Goal: Complete application form

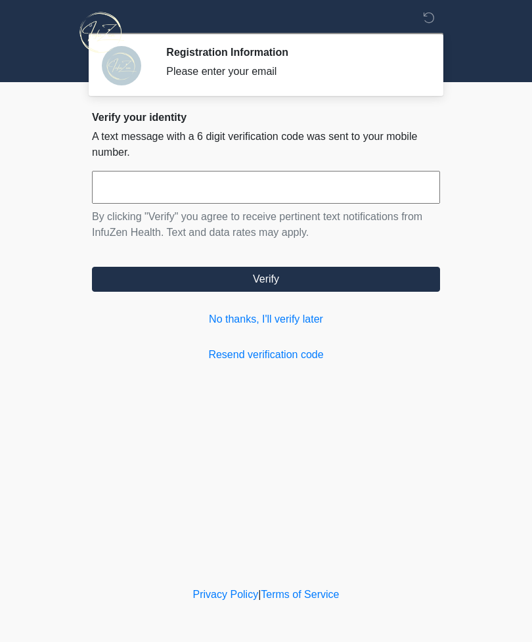
click at [284, 320] on link "No thanks, I'll verify later" at bounding box center [266, 319] width 348 height 16
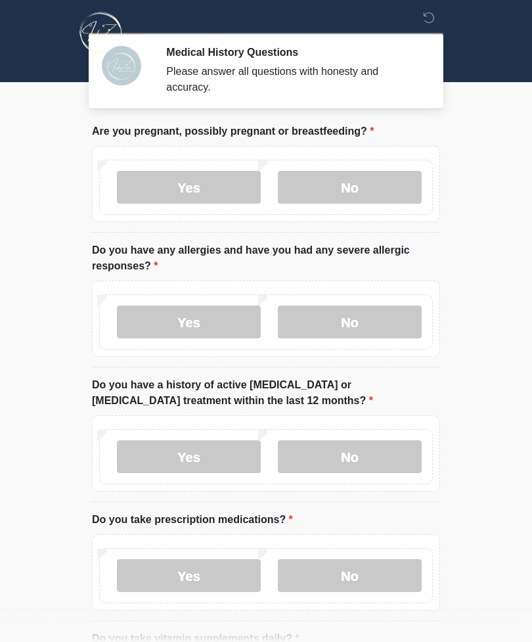
click at [364, 187] on label "No" at bounding box center [350, 187] width 144 height 33
click at [359, 320] on label "No" at bounding box center [350, 321] width 144 height 33
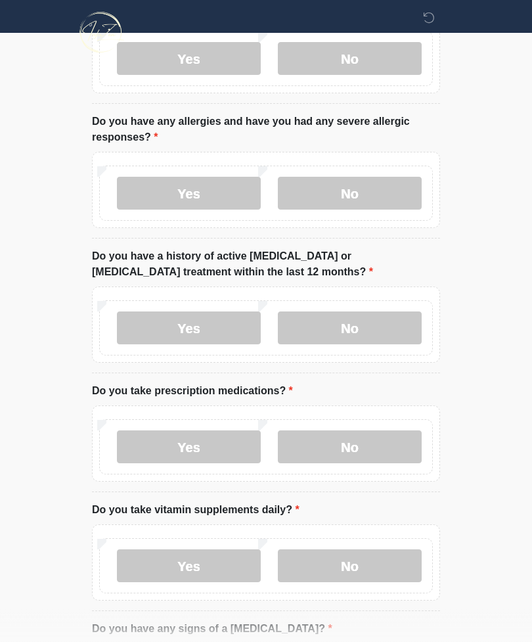
click at [363, 328] on label "No" at bounding box center [350, 328] width 144 height 33
click at [349, 451] on label "No" at bounding box center [350, 446] width 144 height 33
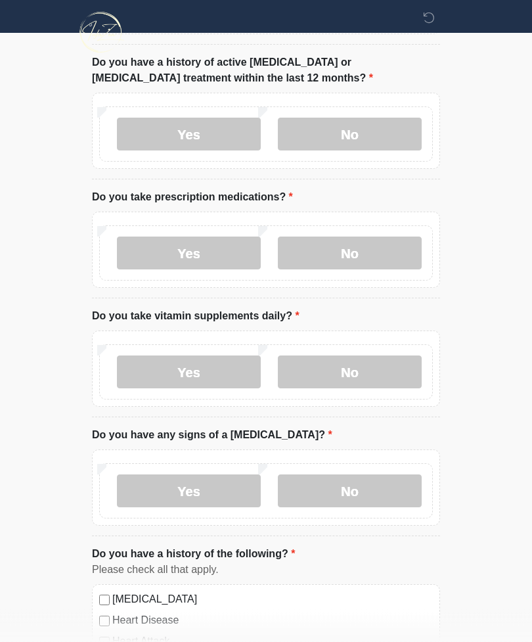
scroll to position [325, 0]
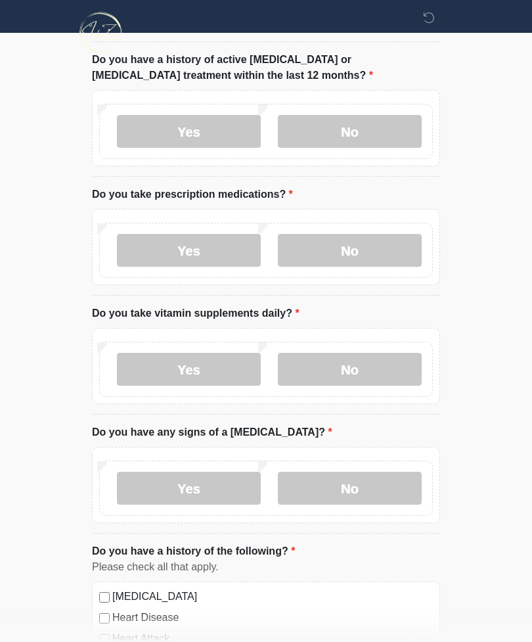
click at [346, 362] on label "No" at bounding box center [350, 369] width 144 height 33
click at [232, 368] on label "Yes" at bounding box center [189, 369] width 144 height 33
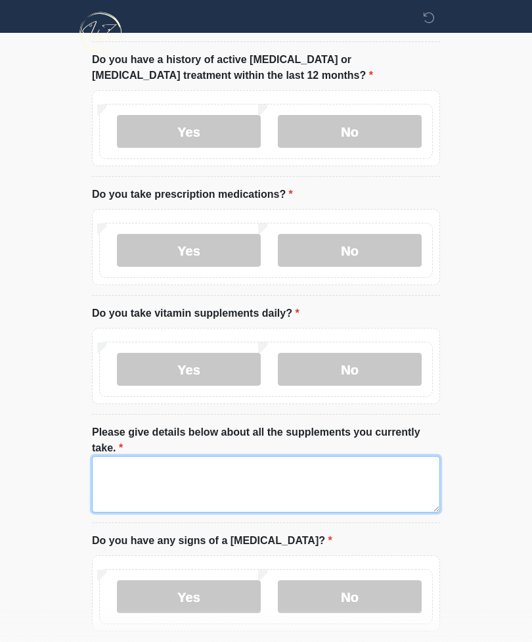
click at [181, 485] on textarea "Please give details below about all the supplements you currently take." at bounding box center [266, 484] width 348 height 56
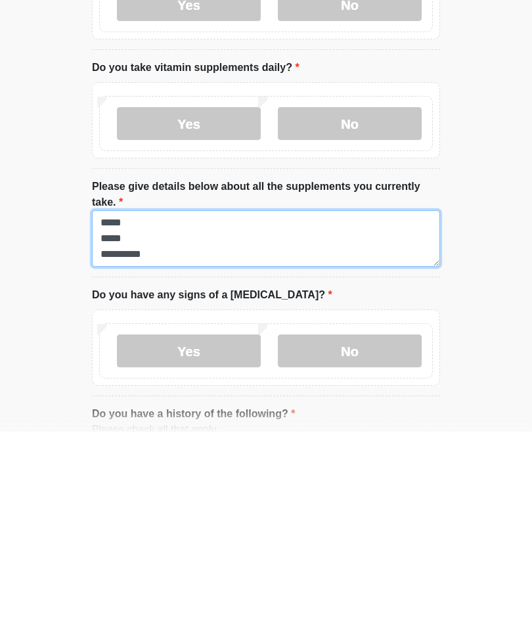
click at [195, 420] on textarea "***** ***** *********" at bounding box center [266, 448] width 348 height 56
type textarea "**********"
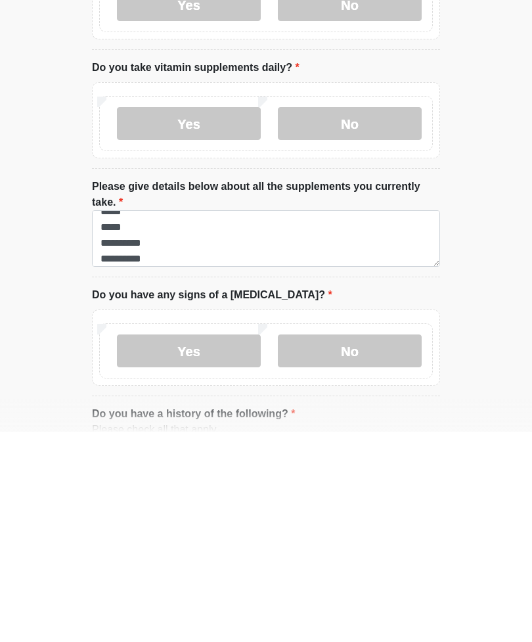
click at [374, 544] on label "No" at bounding box center [350, 560] width 144 height 33
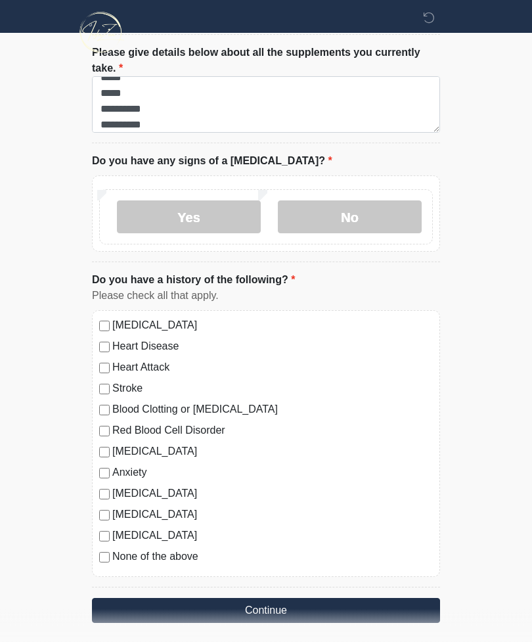
scroll to position [712, 0]
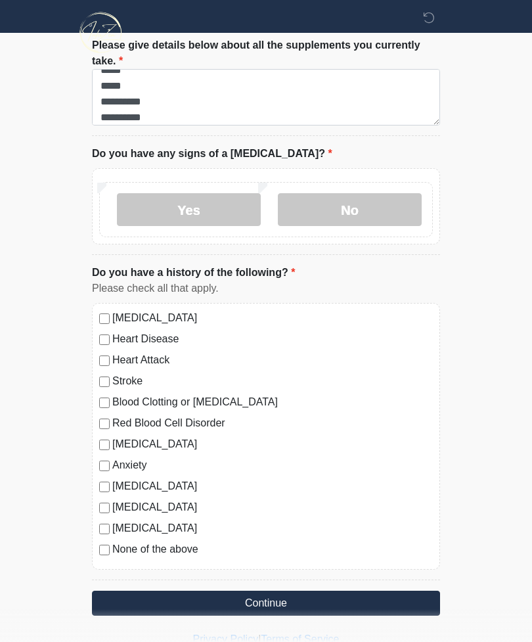
click at [355, 602] on button "Continue" at bounding box center [266, 602] width 348 height 25
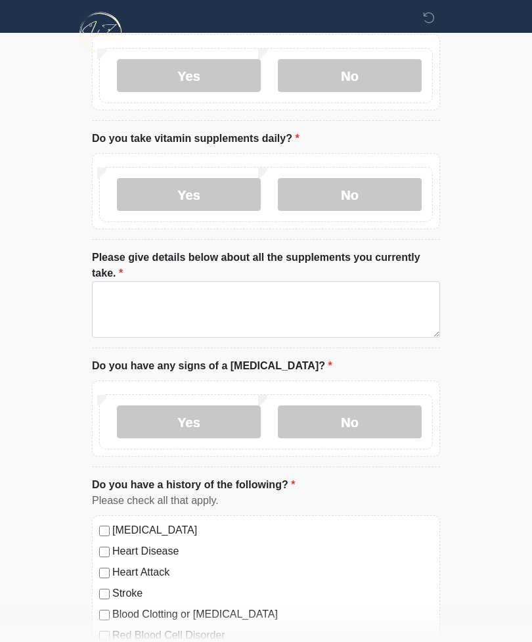
scroll to position [0, 0]
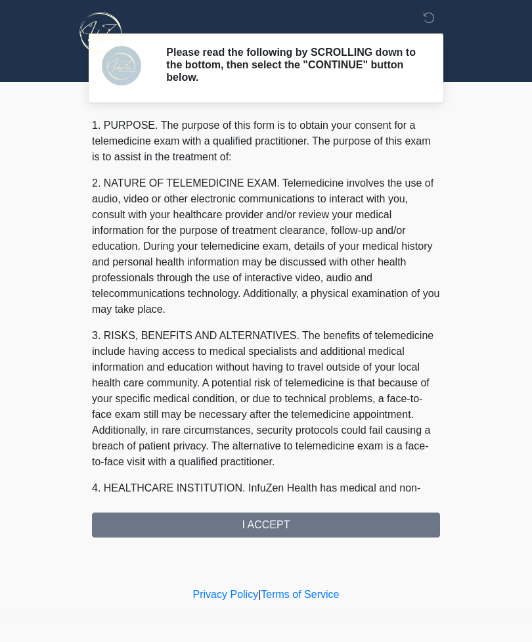
click at [362, 527] on div "1. PURPOSE. The purpose of this form is to obtain your consent for a telemedici…" at bounding box center [266, 328] width 348 height 420
click at [275, 523] on div "1. PURPOSE. The purpose of this form is to obtain your consent for a telemedici…" at bounding box center [266, 328] width 348 height 420
click at [261, 518] on div "1. PURPOSE. The purpose of this form is to obtain your consent for a telemedici…" at bounding box center [266, 328] width 348 height 420
click at [268, 531] on div "1. PURPOSE. The purpose of this form is to obtain your consent for a telemedici…" at bounding box center [266, 328] width 348 height 420
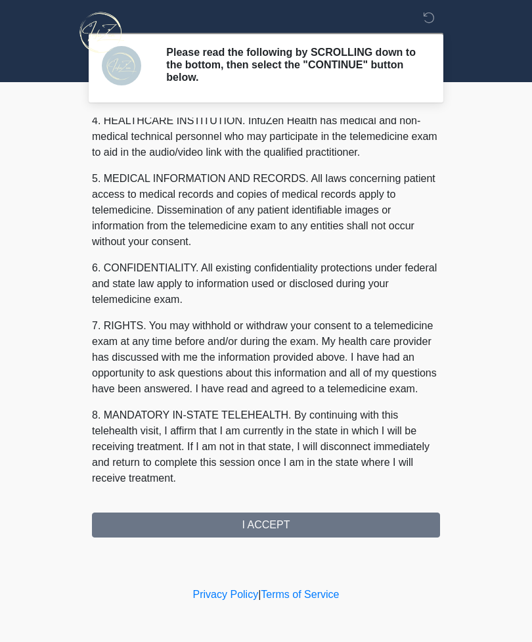
scroll to position [383, 0]
click at [266, 532] on button "I ACCEPT" at bounding box center [266, 524] width 348 height 25
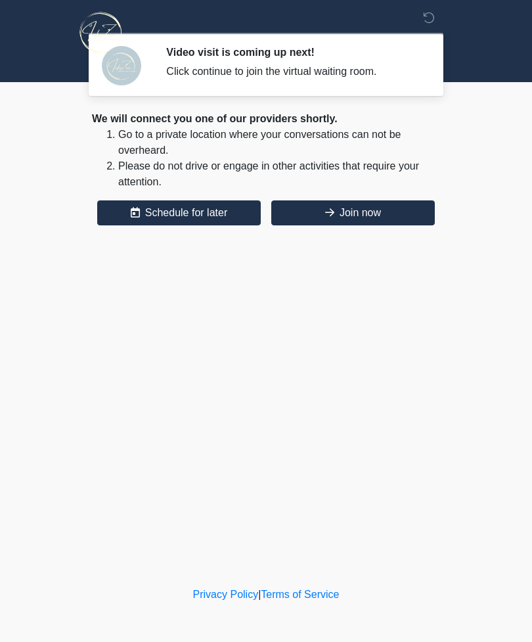
click at [351, 212] on button "Join now" at bounding box center [353, 212] width 164 height 25
